Goal: Communication & Community: Answer question/provide support

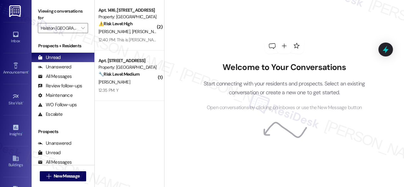
click at [140, 83] on div "[PERSON_NAME]" at bounding box center [128, 82] width 60 height 8
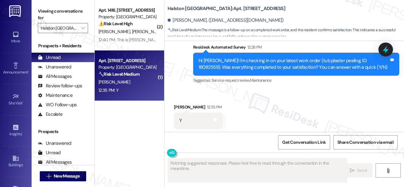
scroll to position [1064, 0]
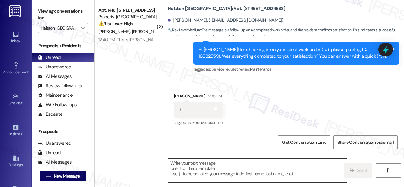
click at [222, 169] on textarea at bounding box center [257, 171] width 179 height 24
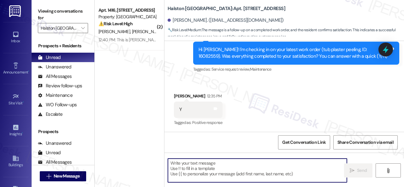
paste textarea "Glad to hear that everything is all set! If {{property}} met your expectations,…"
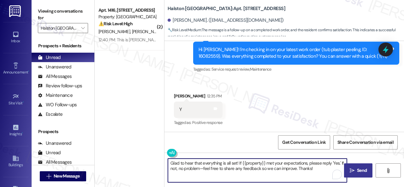
type textarea "Glad to hear that everything is all set! If {{property}} met your expectations,…"
click at [361, 171] on span "Send" at bounding box center [362, 170] width 10 height 7
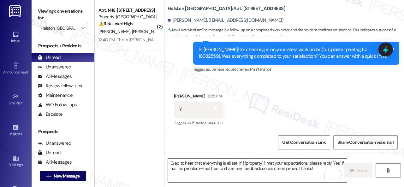
scroll to position [1116, 0]
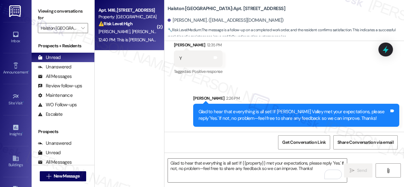
click at [150, 28] on div "[PERSON_NAME] [PERSON_NAME]" at bounding box center [128, 32] width 60 height 8
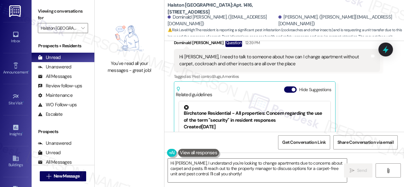
scroll to position [3142, 0]
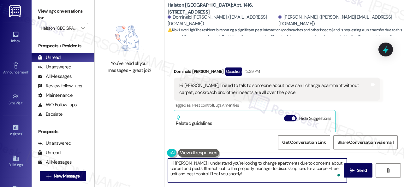
drag, startPoint x: 223, startPoint y: 169, endPoint x: 236, endPoint y: 173, distance: 13.6
click at [236, 173] on textarea "Hi Sabina, I understand you're looking to change apartments due to concerns abo…" at bounding box center [257, 171] width 179 height 24
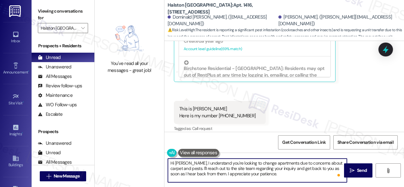
scroll to position [3268, 0]
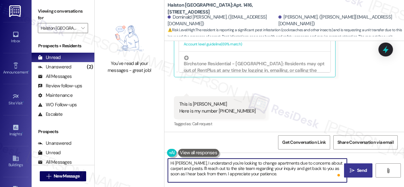
type textarea "Hi Sabina, I understand you're looking to change apartments due to concerns abo…"
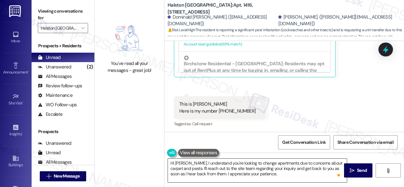
drag, startPoint x: 355, startPoint y: 172, endPoint x: 239, endPoint y: 172, distance: 115.4
click at [240, 172] on div "Hi Sabina, I understand you're looking to change apartments due to concerns abo…" at bounding box center [283, 176] width 239 height 47
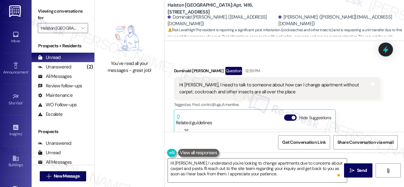
scroll to position [3142, 0]
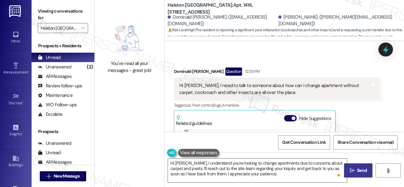
click at [359, 171] on span "Send" at bounding box center [362, 170] width 10 height 7
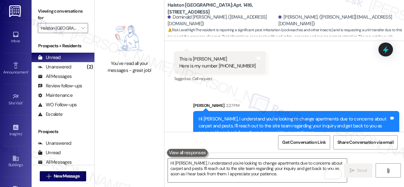
scroll to position [3326, 0]
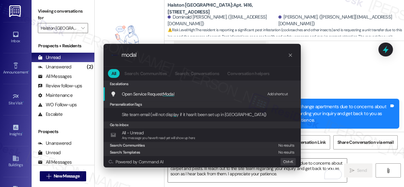
click at [271, 92] on div "Add shortcut" at bounding box center [277, 94] width 21 height 7
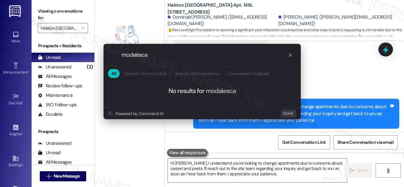
drag, startPoint x: 148, startPoint y: 55, endPoint x: 98, endPoint y: 55, distance: 49.8
click at [98, 55] on div ".cls-1{fill:#0a055f;}.cls-2{fill:#0cc4c4;} resideskLogoBlueOrange modalesca All…" at bounding box center [202, 82] width 213 height 88
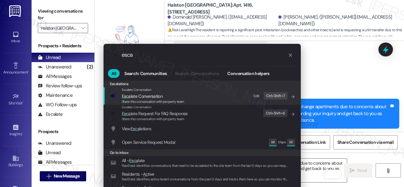
type input "esca"
click at [260, 97] on div "Edit Ctrl+ Shift+ 7" at bounding box center [268, 96] width 38 height 10
click at [292, 95] on icon "List of options" at bounding box center [292, 97] width 4 height 4
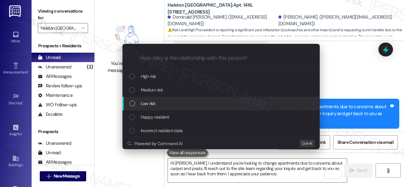
click at [145, 99] on div "Low risk" at bounding box center [220, 104] width 197 height 14
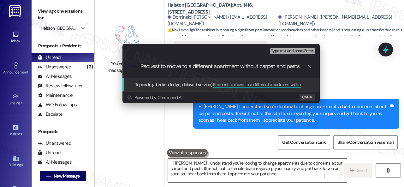
type input "Request to move to a different apartment without carpet and pests."
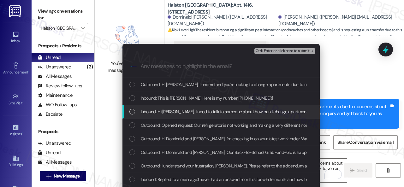
click at [174, 113] on span "Inbound: Hi Sarah, I need to talk to someone about how can I change apartment w…" at bounding box center [285, 111] width 289 height 7
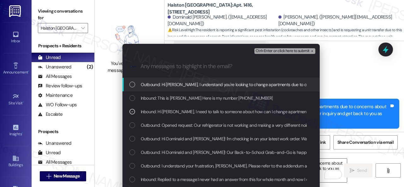
click at [267, 53] on span "Ctrl+Enter or click here to submit" at bounding box center [282, 51] width 54 height 4
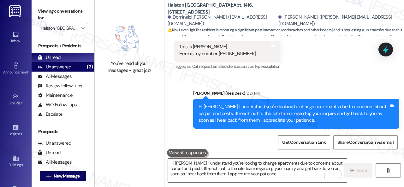
click at [54, 66] on div "Unanswered" at bounding box center [54, 67] width 33 height 7
